Goal: Information Seeking & Learning: Learn about a topic

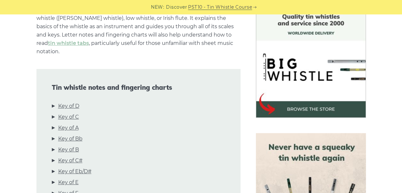
scroll to position [178, 0]
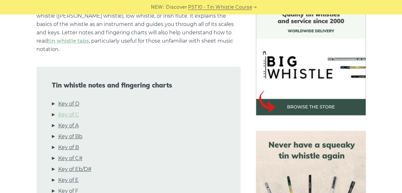
click at [77, 110] on link "Key of C" at bounding box center [68, 114] width 21 height 8
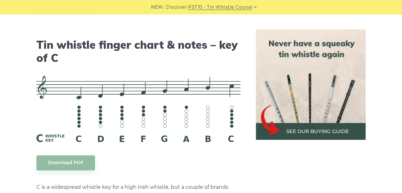
scroll to position [1595, 0]
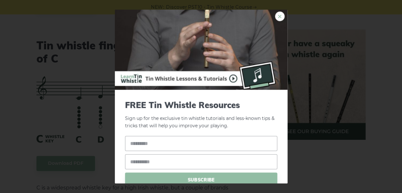
click at [276, 15] on link "×" at bounding box center [280, 17] width 10 height 10
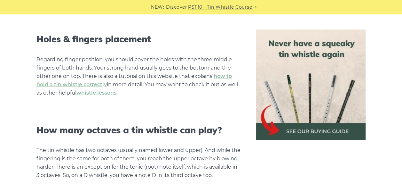
scroll to position [593, 0]
click at [223, 73] on link "how to hold a tin whistle correctly" at bounding box center [134, 80] width 196 height 14
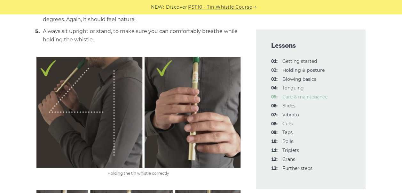
scroll to position [369, 0]
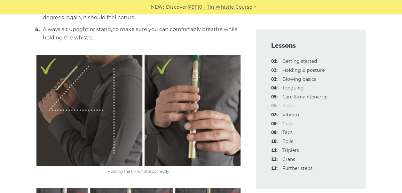
click at [290, 106] on link "06: Slides" at bounding box center [289, 106] width 13 height 6
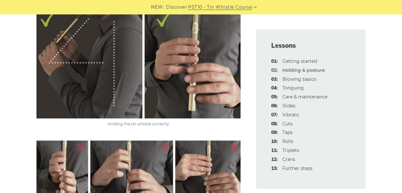
scroll to position [416, 0]
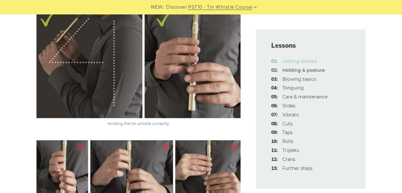
click at [292, 62] on link "01: Getting started" at bounding box center [300, 61] width 35 height 6
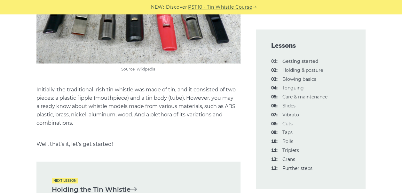
scroll to position [1291, 0]
